Goal: Task Accomplishment & Management: Manage account settings

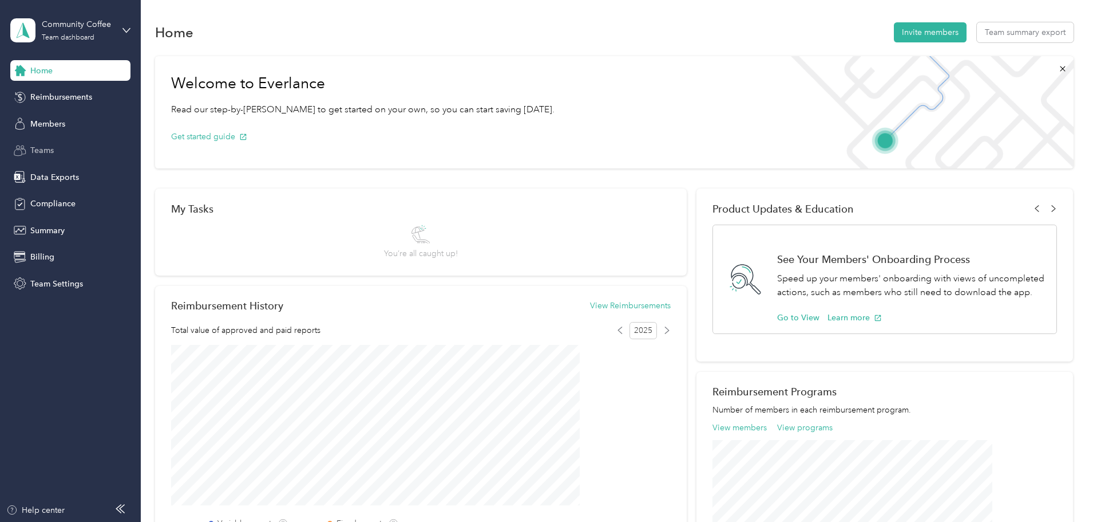
click at [45, 149] on span "Teams" at bounding box center [41, 150] width 23 height 12
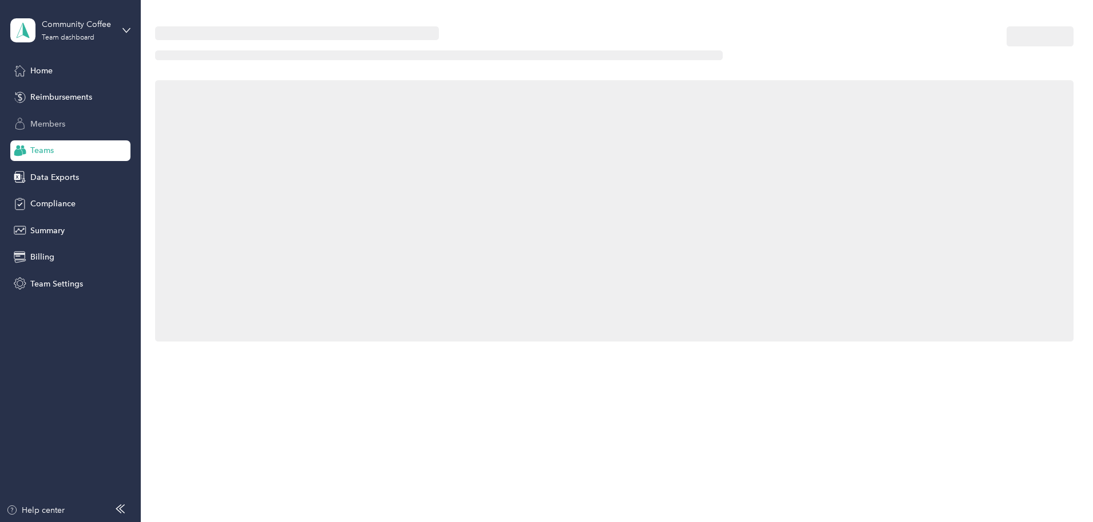
click at [43, 123] on span "Members" at bounding box center [47, 124] width 35 height 12
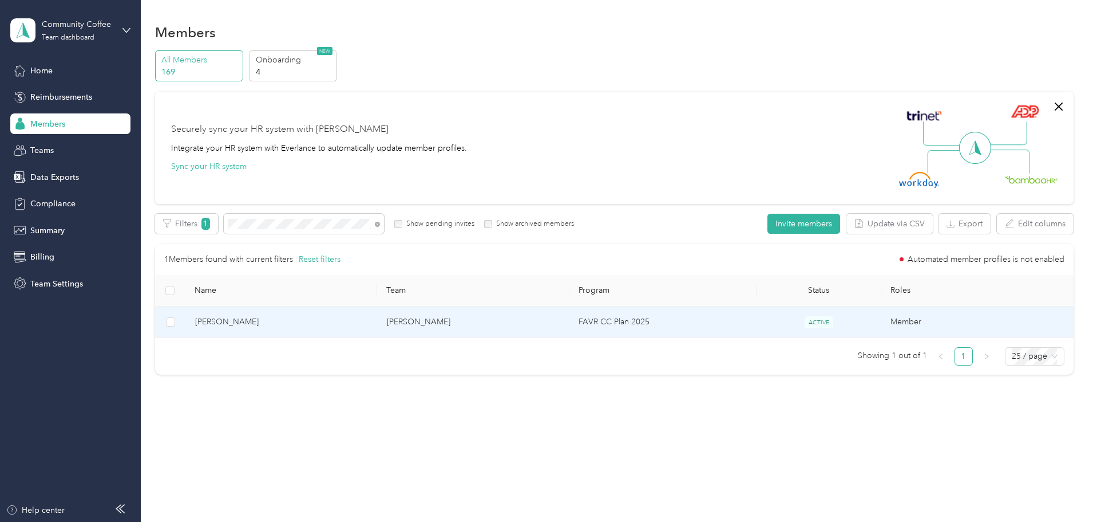
click at [318, 319] on span "[PERSON_NAME]" at bounding box center [281, 321] width 173 height 13
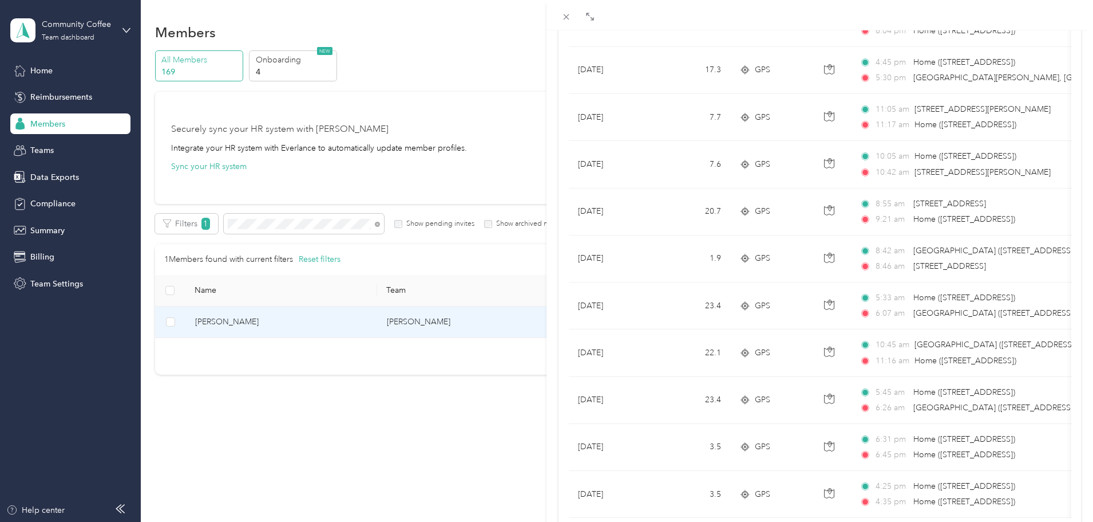
scroll to position [941, 0]
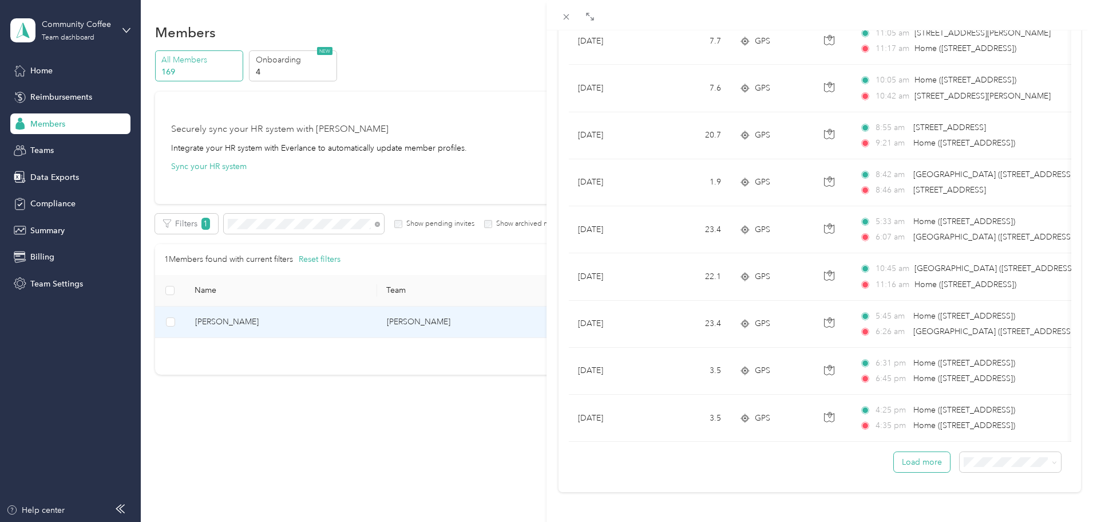
click at [910, 452] on button "Load more" at bounding box center [922, 462] width 56 height 20
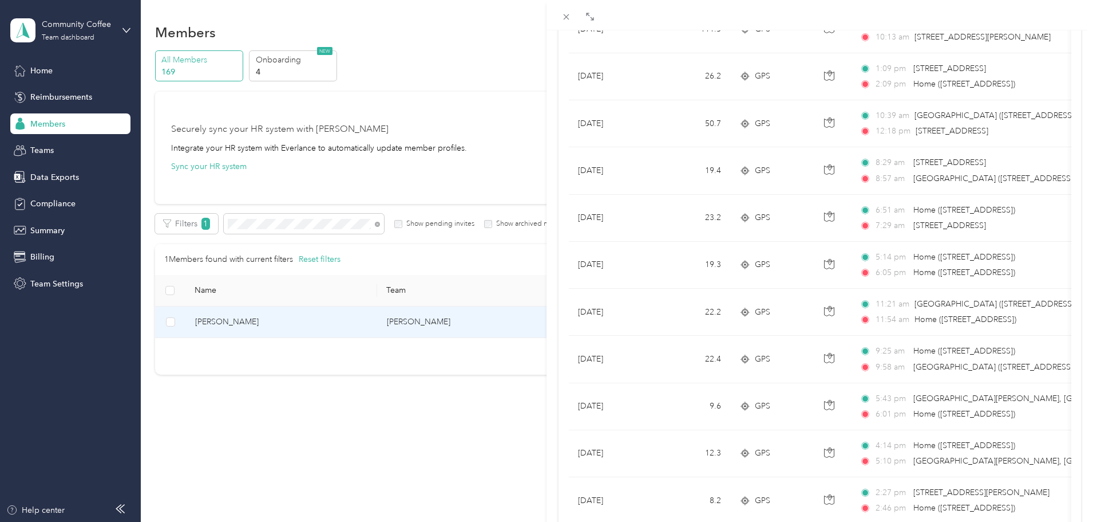
scroll to position [2118, 0]
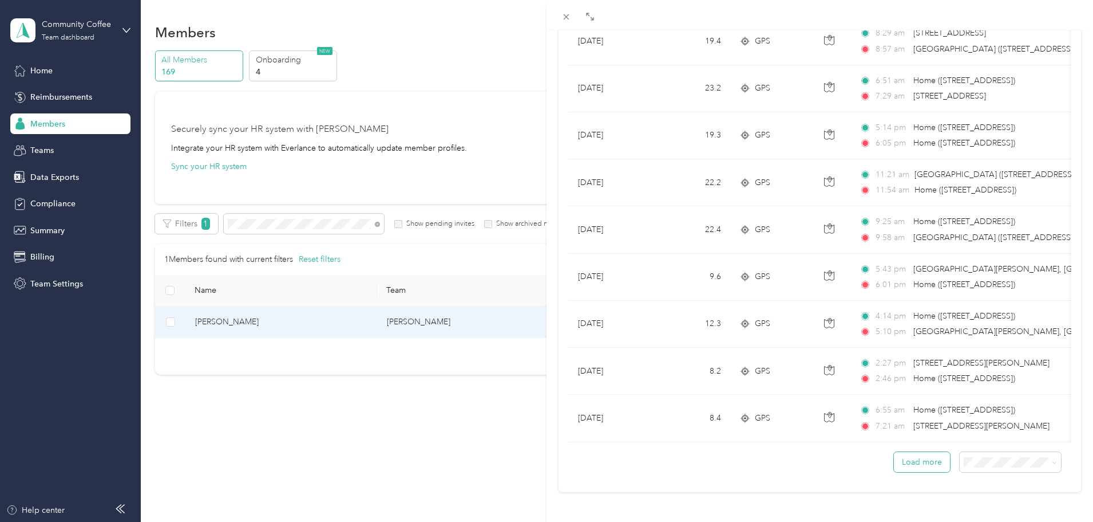
click at [918, 452] on button "Load more" at bounding box center [922, 462] width 56 height 20
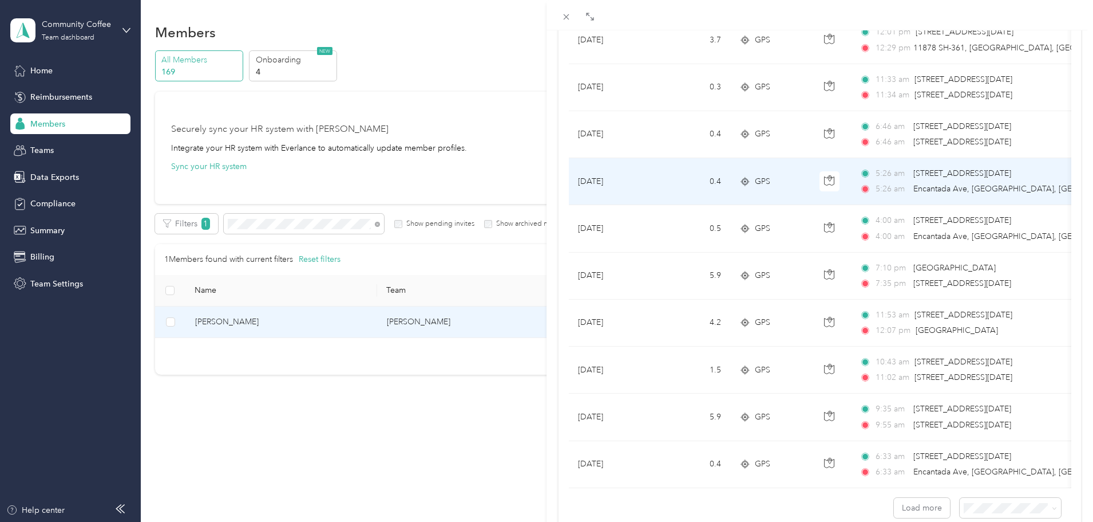
scroll to position [3295, 0]
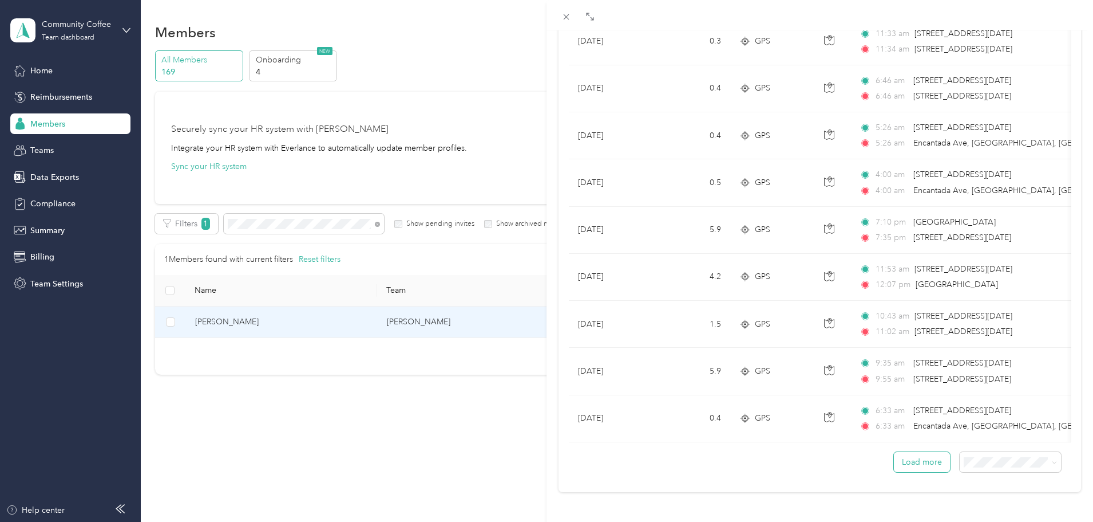
click at [913, 455] on button "Load more" at bounding box center [922, 462] width 56 height 20
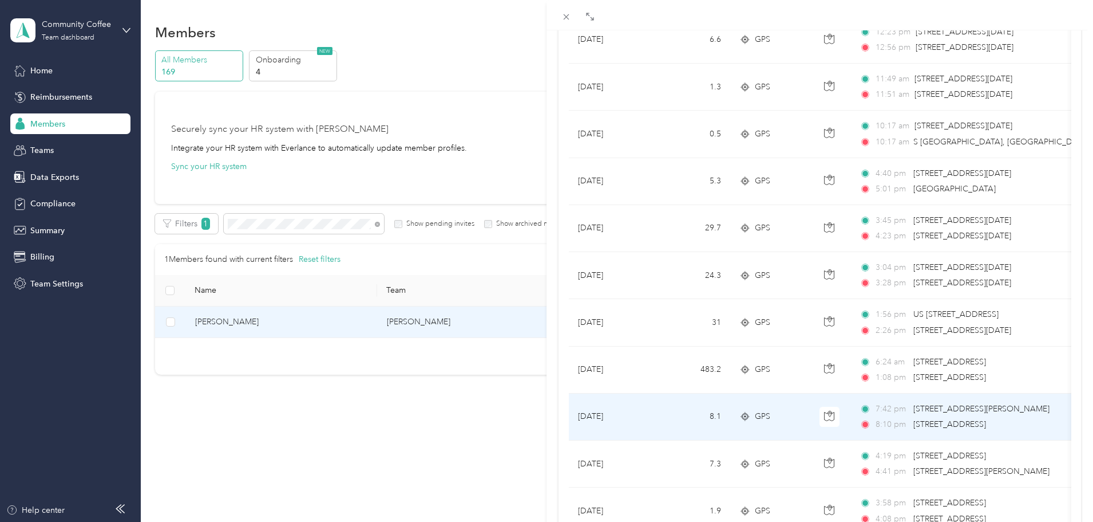
scroll to position [4326, 0]
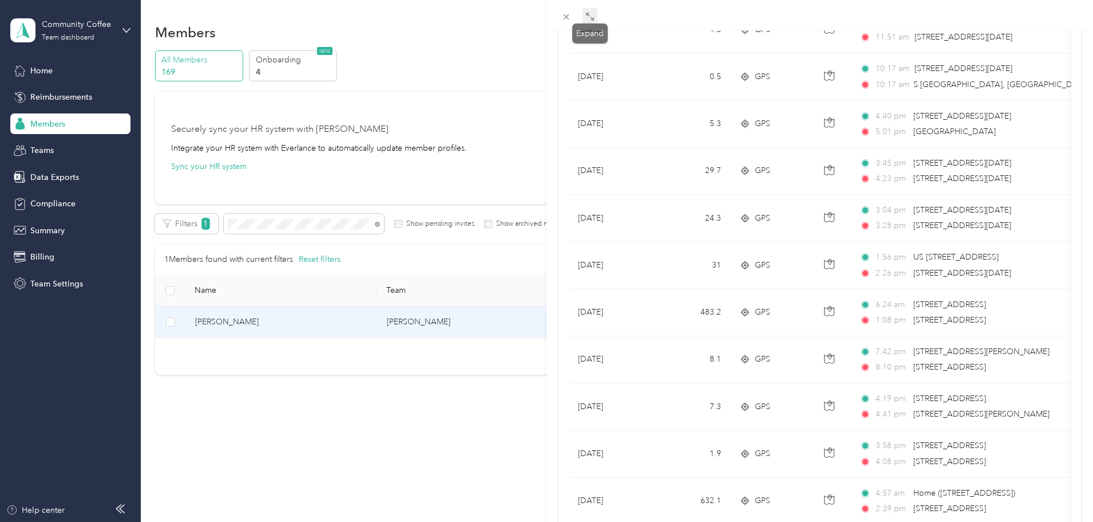
click at [587, 15] on icon at bounding box center [590, 16] width 9 height 9
